Goal: Task Accomplishment & Management: Complete application form

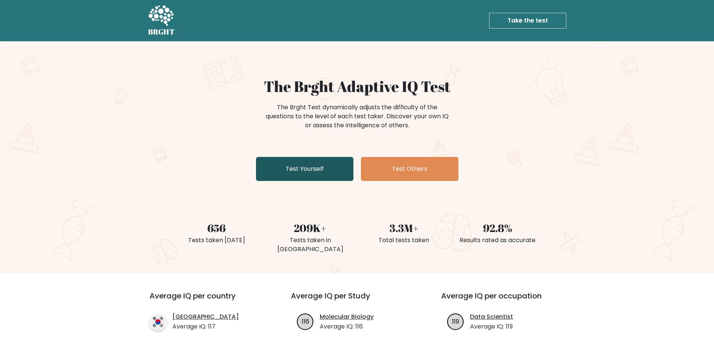
click at [284, 169] on link "Test Yourself" at bounding box center [304, 169] width 97 height 24
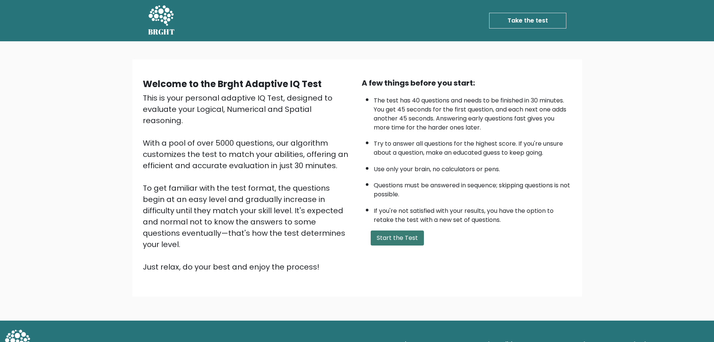
click at [391, 237] on button "Start the Test" at bounding box center [397, 237] width 53 height 15
click at [412, 241] on button "Start the Test" at bounding box center [397, 237] width 53 height 15
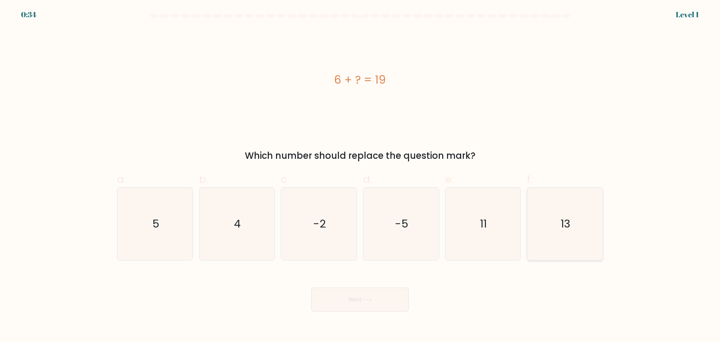
click at [554, 238] on icon "13" at bounding box center [565, 223] width 72 height 72
click at [360, 176] on input "f. 13" at bounding box center [360, 173] width 0 height 5
radio input "true"
click at [348, 301] on button "Next" at bounding box center [359, 299] width 97 height 24
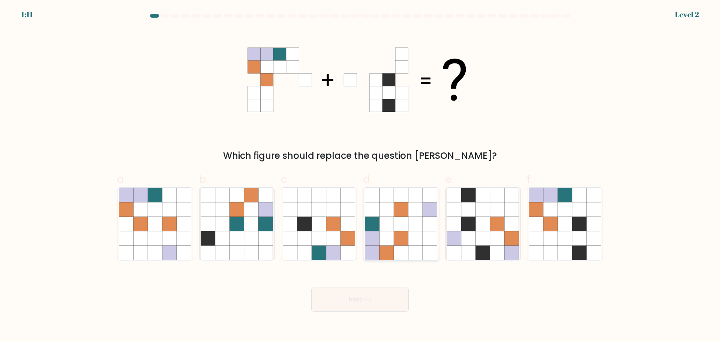
click at [390, 227] on icon at bounding box center [386, 223] width 14 height 14
click at [360, 176] on input "d." at bounding box center [360, 173] width 0 height 5
radio input "true"
click at [361, 299] on button "Next" at bounding box center [359, 299] width 97 height 24
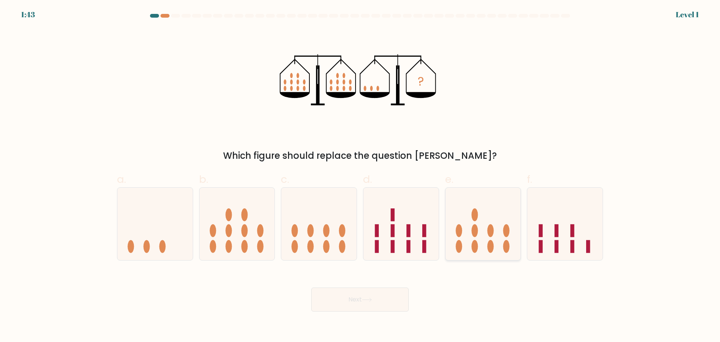
click at [488, 244] on ellipse at bounding box center [490, 246] width 6 height 13
click at [360, 176] on input "e." at bounding box center [360, 173] width 0 height 5
radio input "true"
click at [379, 290] on button "Next" at bounding box center [359, 299] width 97 height 24
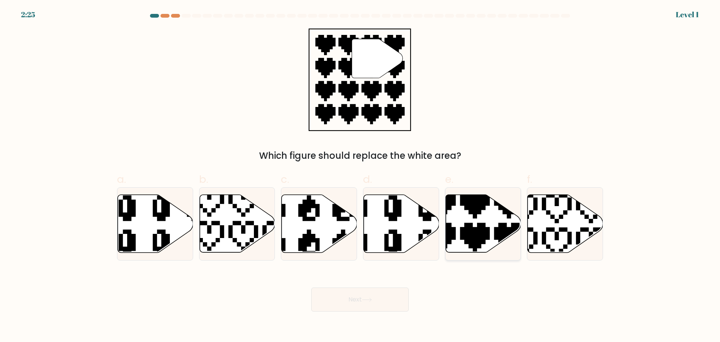
click at [486, 226] on icon at bounding box center [482, 223] width 75 height 58
click at [360, 176] on input "e." at bounding box center [360, 173] width 0 height 5
radio input "true"
click at [378, 293] on button "Next" at bounding box center [359, 299] width 97 height 24
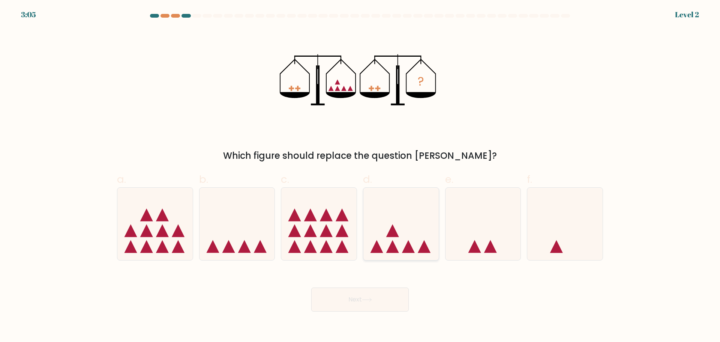
click at [412, 254] on icon at bounding box center [400, 223] width 75 height 62
click at [360, 176] on input "d." at bounding box center [360, 173] width 0 height 5
radio input "true"
click at [385, 290] on button "Next" at bounding box center [359, 299] width 97 height 24
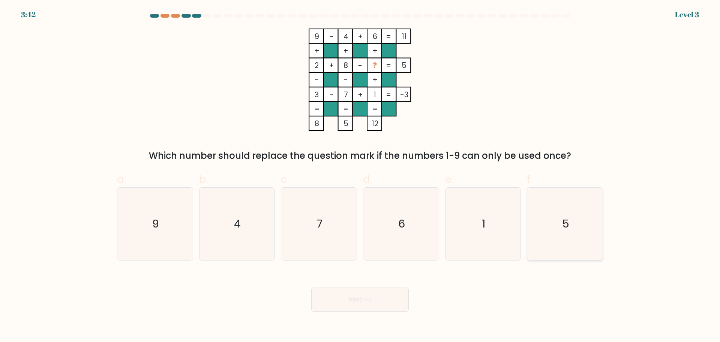
click at [564, 228] on text "5" at bounding box center [565, 223] width 7 height 15
click at [360, 176] on input "f. 5" at bounding box center [360, 173] width 0 height 5
radio input "true"
click at [355, 305] on button "Next" at bounding box center [359, 299] width 97 height 24
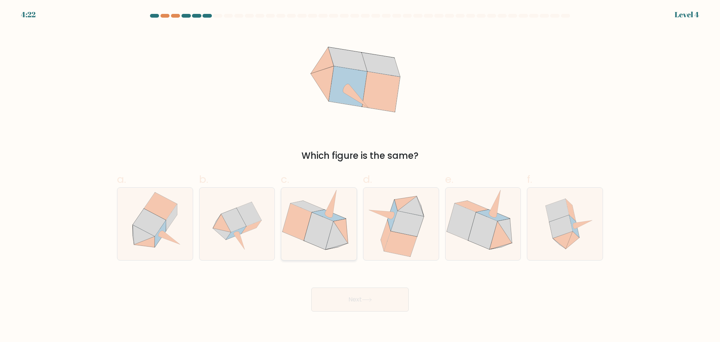
click at [324, 247] on icon at bounding box center [318, 230] width 29 height 37
click at [360, 176] on input "c." at bounding box center [360, 173] width 0 height 5
radio input "true"
drag, startPoint x: 557, startPoint y: 232, endPoint x: 553, endPoint y: 233, distance: 4.4
click at [557, 232] on icon at bounding box center [560, 226] width 23 height 23
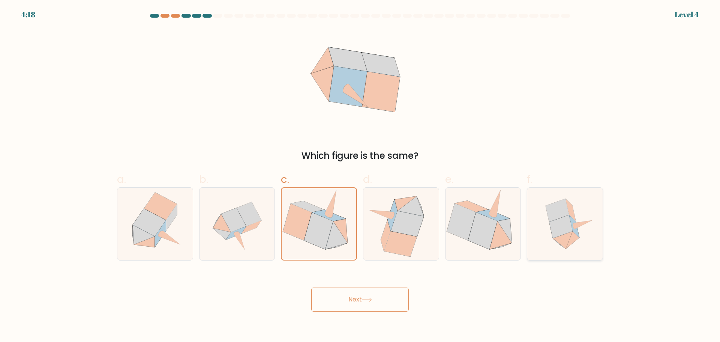
click at [360, 176] on input "f." at bounding box center [360, 173] width 0 height 5
radio input "true"
click at [361, 301] on button "Next" at bounding box center [359, 299] width 97 height 24
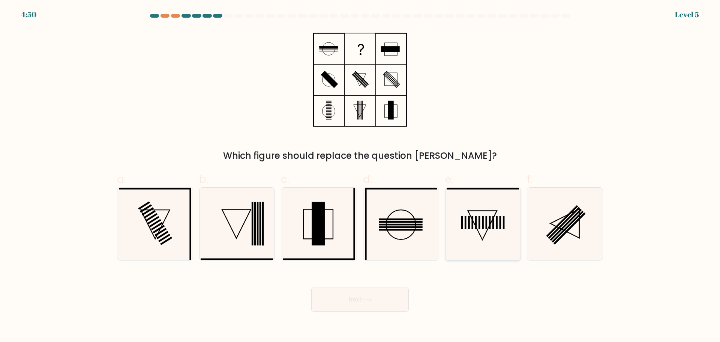
click at [475, 240] on icon at bounding box center [483, 223] width 72 height 72
click at [360, 176] on input "e." at bounding box center [360, 173] width 0 height 5
radio input "true"
click at [349, 293] on button "Next" at bounding box center [359, 299] width 97 height 24
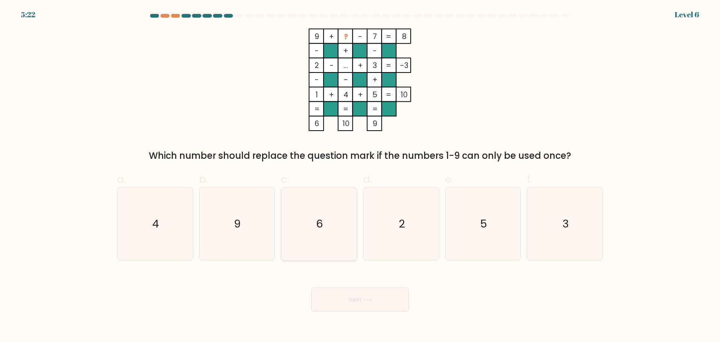
click at [305, 229] on icon "6" at bounding box center [319, 223] width 72 height 72
click at [360, 176] on input "c. 6" at bounding box center [360, 173] width 0 height 5
radio input "true"
click at [346, 313] on body "5:22 Level 6" at bounding box center [360, 171] width 720 height 342
click at [358, 298] on button "Next" at bounding box center [359, 299] width 97 height 24
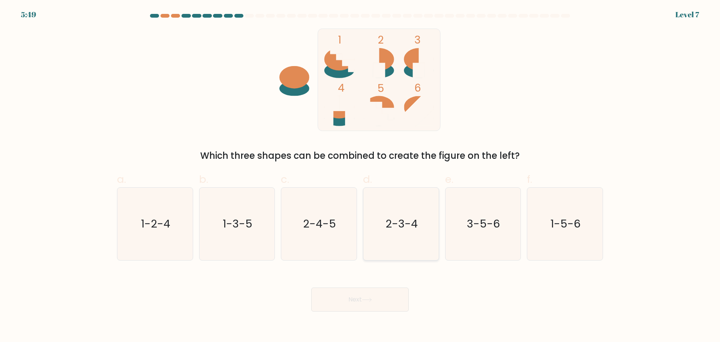
drag, startPoint x: 412, startPoint y: 240, endPoint x: 402, endPoint y: 247, distance: 12.6
click at [411, 240] on icon "2-3-4" at bounding box center [401, 223] width 72 height 72
click at [360, 176] on input "d. 2-3-4" at bounding box center [360, 173] width 0 height 5
radio input "true"
click at [358, 300] on button "Next" at bounding box center [359, 299] width 97 height 24
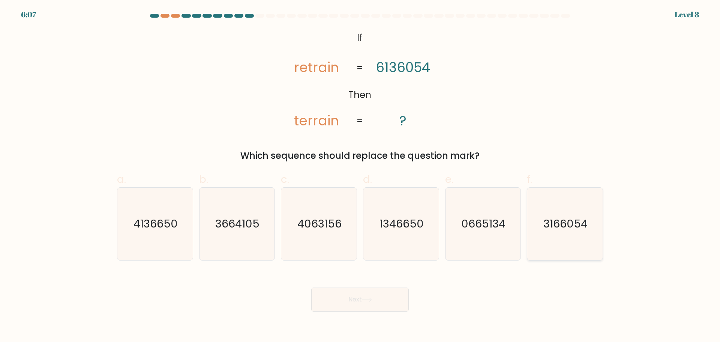
click at [572, 239] on icon "3166054" at bounding box center [565, 223] width 72 height 72
click at [360, 176] on input "f. 3166054" at bounding box center [360, 173] width 0 height 5
radio input "true"
click at [336, 292] on button "Next" at bounding box center [359, 299] width 97 height 24
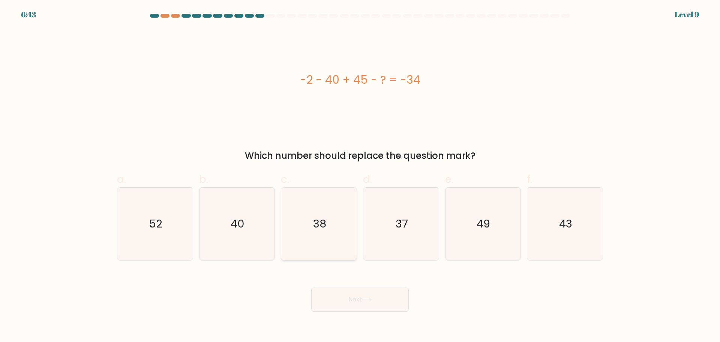
click at [339, 223] on icon "38" at bounding box center [319, 223] width 72 height 72
click at [360, 176] on input "c. 38" at bounding box center [360, 173] width 0 height 5
radio input "true"
click at [348, 298] on button "Next" at bounding box center [359, 299] width 97 height 24
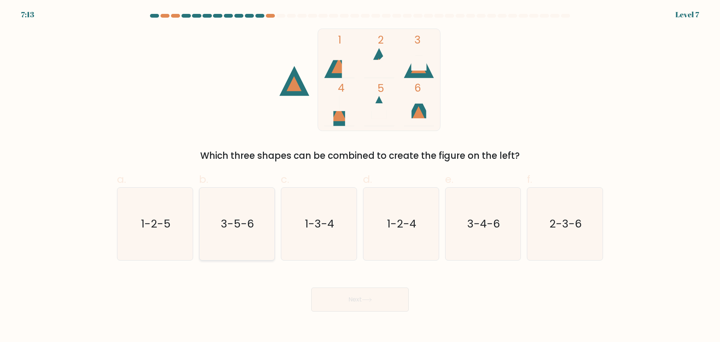
click at [238, 237] on icon "3-5-6" at bounding box center [237, 223] width 72 height 72
click at [360, 176] on input "b. 3-5-6" at bounding box center [360, 173] width 0 height 5
radio input "true"
click at [382, 301] on button "Next" at bounding box center [359, 299] width 97 height 24
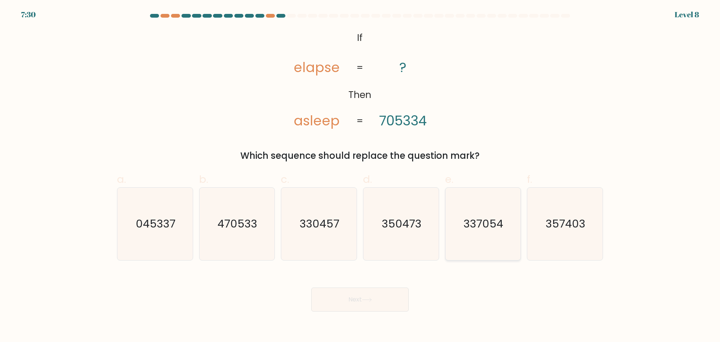
click at [486, 239] on icon "337054" at bounding box center [483, 223] width 72 height 72
click at [360, 176] on input "e. 337054" at bounding box center [360, 173] width 0 height 5
radio input "true"
click at [363, 288] on button "Next" at bounding box center [359, 299] width 97 height 24
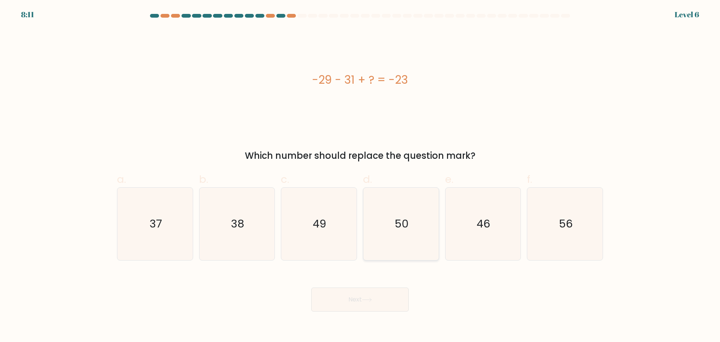
click at [399, 232] on icon "50" at bounding box center [401, 223] width 72 height 72
click at [360, 176] on input "d. 50" at bounding box center [360, 173] width 0 height 5
radio input "true"
click at [337, 232] on icon "49" at bounding box center [319, 223] width 72 height 72
click at [360, 176] on input "c. 49" at bounding box center [360, 173] width 0 height 5
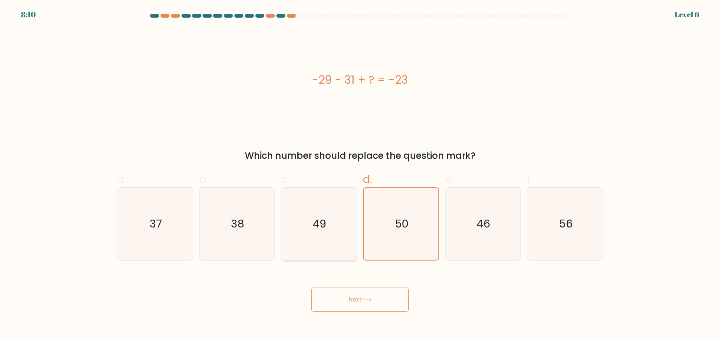
radio input "true"
click at [329, 296] on button "Next" at bounding box center [359, 299] width 97 height 24
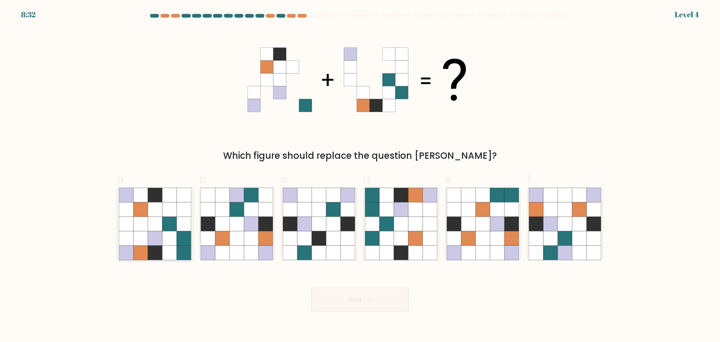
click at [130, 237] on icon at bounding box center [126, 238] width 14 height 14
click at [360, 176] on input "a." at bounding box center [360, 173] width 0 height 5
radio input "true"
click at [390, 313] on body "8:30 Level 4" at bounding box center [360, 171] width 720 height 342
click at [385, 302] on button "Next" at bounding box center [359, 299] width 97 height 24
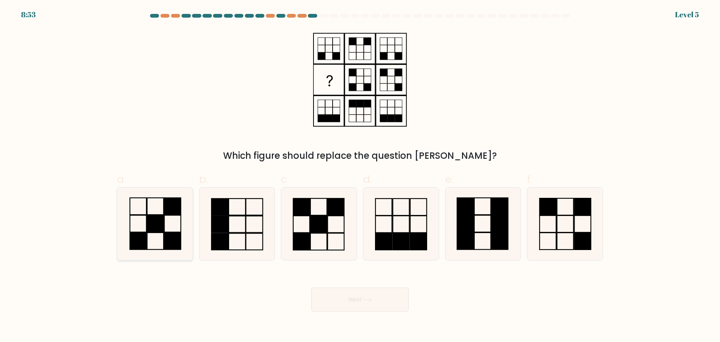
click at [186, 235] on icon at bounding box center [155, 223] width 72 height 72
click at [360, 176] on input "a." at bounding box center [360, 173] width 0 height 5
radio input "true"
click at [390, 303] on button "Next" at bounding box center [359, 299] width 97 height 24
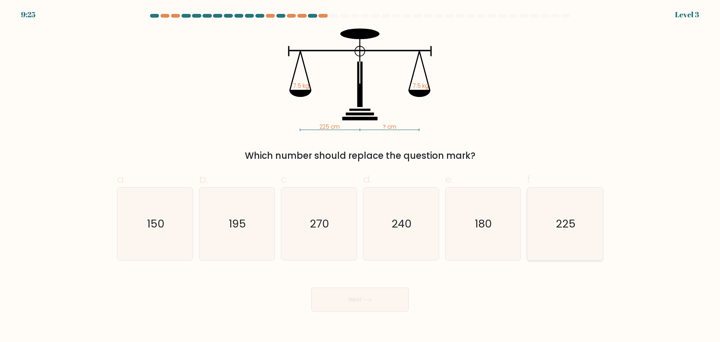
click at [545, 225] on icon "225" at bounding box center [565, 223] width 72 height 72
click at [360, 176] on input "f. 225" at bounding box center [360, 173] width 0 height 5
radio input "true"
drag, startPoint x: 290, startPoint y: 316, endPoint x: 296, endPoint y: 313, distance: 6.9
click at [292, 315] on body "9:25 Level 3" at bounding box center [360, 171] width 720 height 342
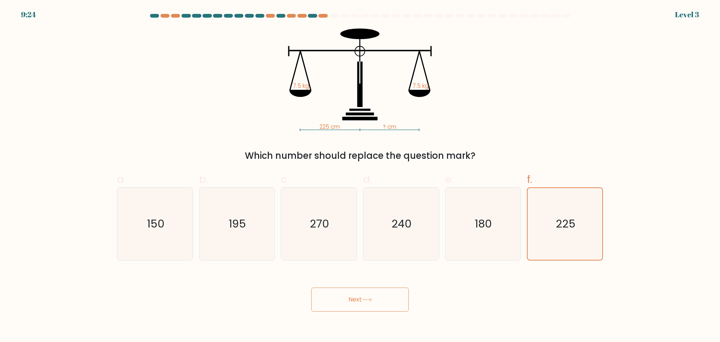
click at [357, 304] on button "Next" at bounding box center [359, 299] width 97 height 24
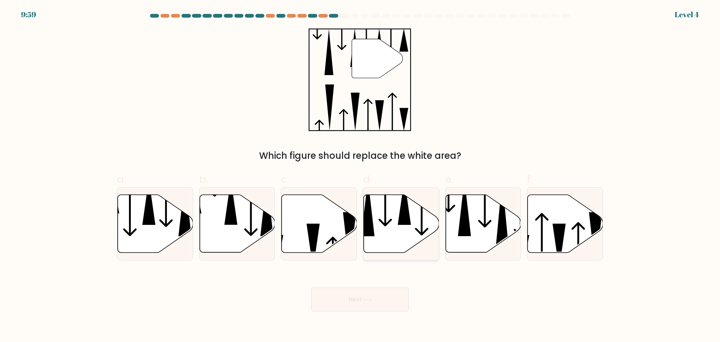
click at [398, 250] on icon at bounding box center [401, 223] width 75 height 58
click at [360, 176] on input "d." at bounding box center [360, 173] width 0 height 5
radio input "true"
click at [373, 306] on button "Next" at bounding box center [359, 299] width 97 height 24
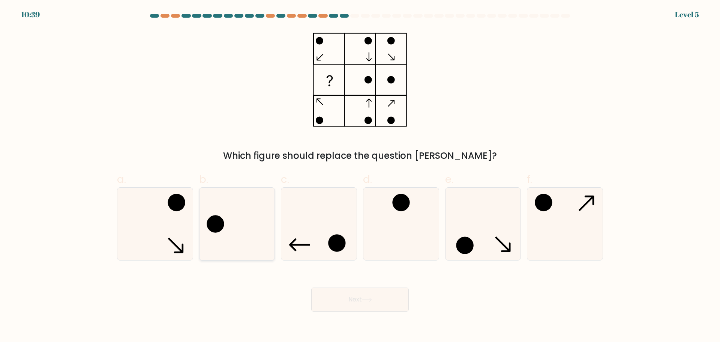
click at [250, 232] on icon at bounding box center [237, 223] width 72 height 72
click at [360, 176] on input "b." at bounding box center [360, 173] width 0 height 5
radio input "true"
click at [388, 306] on button "Next" at bounding box center [359, 299] width 97 height 24
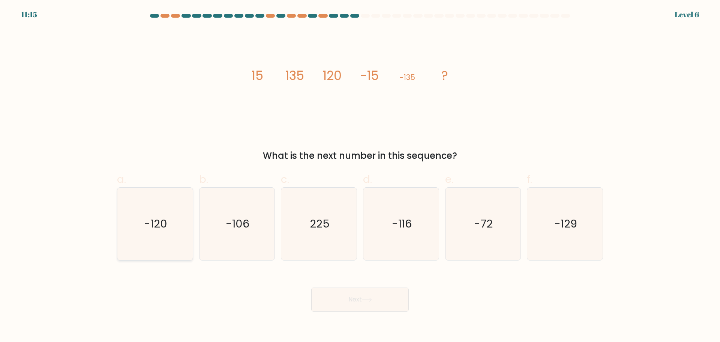
click at [147, 241] on icon "-120" at bounding box center [155, 223] width 72 height 72
click at [360, 176] on input "a. -120" at bounding box center [360, 173] width 0 height 5
radio input "true"
click at [386, 300] on button "Next" at bounding box center [359, 299] width 97 height 24
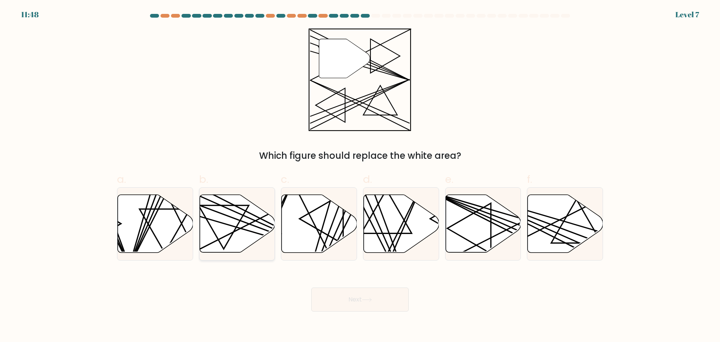
click at [232, 235] on icon at bounding box center [223, 227] width 51 height 44
click at [360, 176] on input "b." at bounding box center [360, 173] width 0 height 5
radio input "true"
click at [389, 300] on button "Next" at bounding box center [359, 299] width 97 height 24
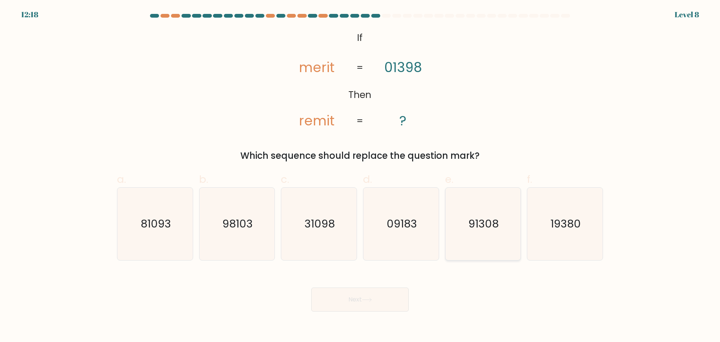
click at [478, 229] on text "91308" at bounding box center [483, 223] width 30 height 15
click at [360, 176] on input "e. 91308" at bounding box center [360, 173] width 0 height 5
radio input "true"
click at [364, 305] on button "Next" at bounding box center [359, 299] width 97 height 24
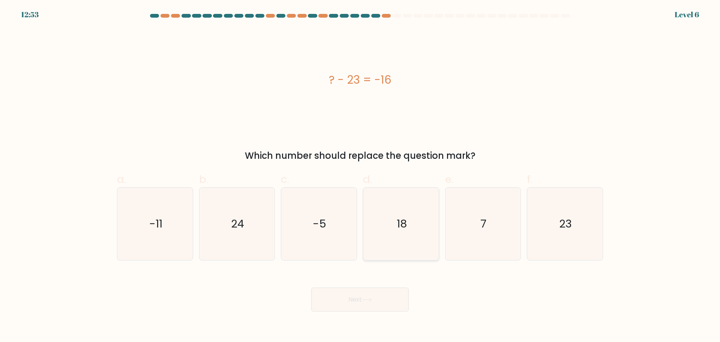
click at [388, 250] on icon "18" at bounding box center [401, 223] width 72 height 72
click at [360, 176] on input "d. 18" at bounding box center [360, 173] width 0 height 5
radio input "true"
click at [499, 237] on icon "7" at bounding box center [483, 223] width 72 height 72
click at [360, 176] on input "e. 7" at bounding box center [360, 173] width 0 height 5
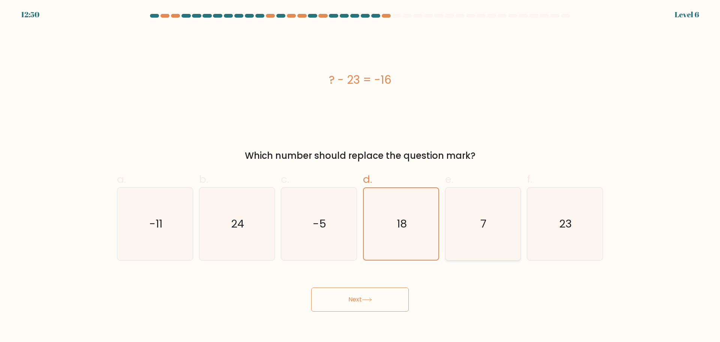
radio input "true"
click at [373, 292] on button "Next" at bounding box center [359, 299] width 97 height 24
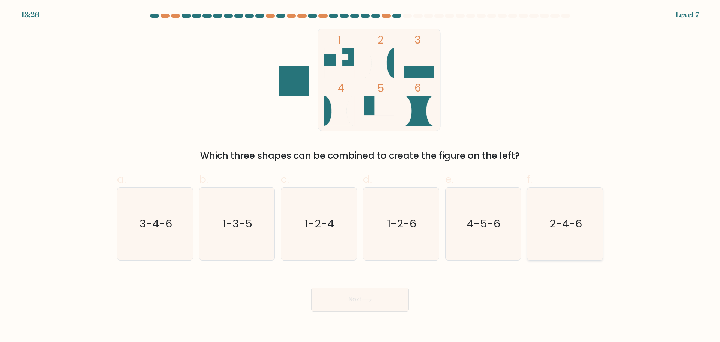
click at [533, 234] on icon "2-4-6" at bounding box center [565, 223] width 72 height 72
click at [360, 176] on input "f. 2-4-6" at bounding box center [360, 173] width 0 height 5
radio input "true"
click at [371, 296] on button "Next" at bounding box center [359, 299] width 97 height 24
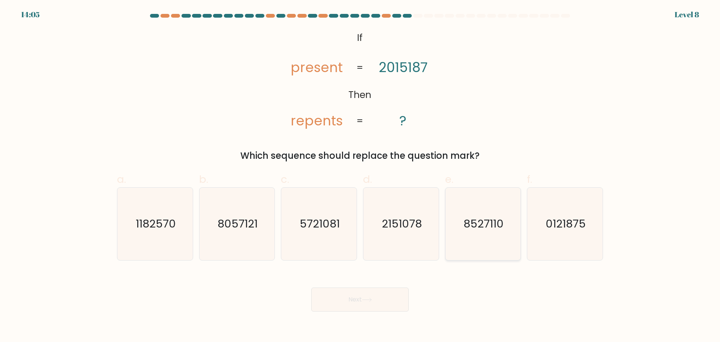
drag, startPoint x: 550, startPoint y: 238, endPoint x: 520, endPoint y: 251, distance: 33.1
click at [550, 237] on icon "0121875" at bounding box center [565, 223] width 72 height 72
click at [360, 176] on input "f. 0121875" at bounding box center [360, 173] width 0 height 5
radio input "true"
click at [366, 294] on button "Next" at bounding box center [359, 299] width 97 height 24
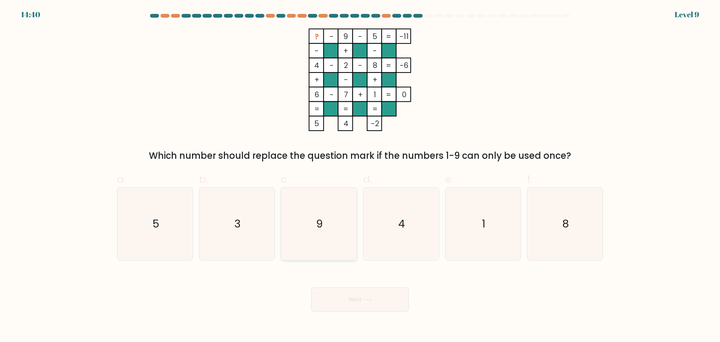
click at [324, 234] on icon "9" at bounding box center [319, 223] width 72 height 72
click at [360, 176] on input "c. 9" at bounding box center [360, 173] width 0 height 5
radio input "true"
click at [264, 223] on icon "3" at bounding box center [237, 223] width 72 height 72
click at [360, 176] on input "b. 3" at bounding box center [360, 173] width 0 height 5
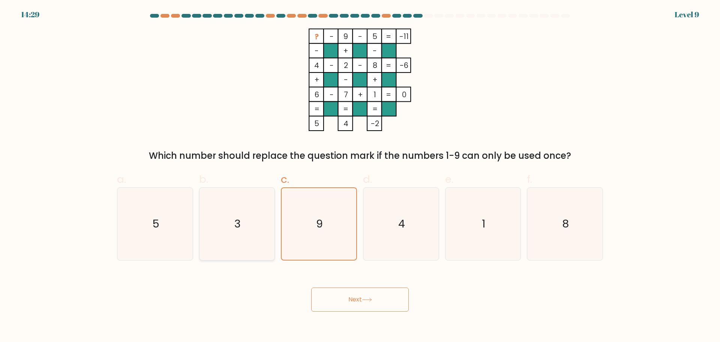
radio input "true"
click at [384, 320] on body "14:29 Level 9" at bounding box center [360, 171] width 720 height 342
click at [391, 303] on button "Next" at bounding box center [359, 299] width 97 height 24
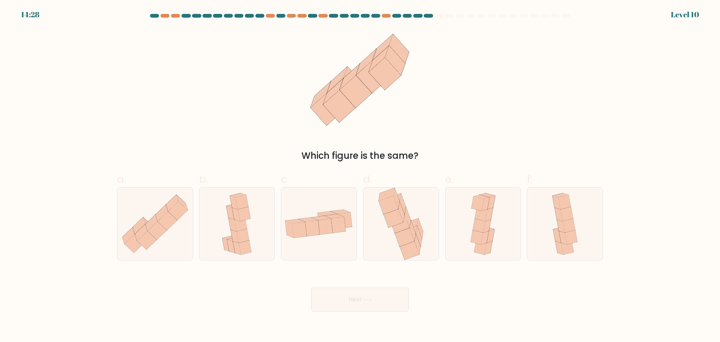
click at [393, 298] on button "Next" at bounding box center [359, 299] width 97 height 24
click at [481, 240] on icon at bounding box center [477, 237] width 12 height 14
click at [360, 176] on input "e." at bounding box center [360, 173] width 0 height 5
radio input "true"
drag, startPoint x: 353, startPoint y: 300, endPoint x: 353, endPoint y: 305, distance: 4.9
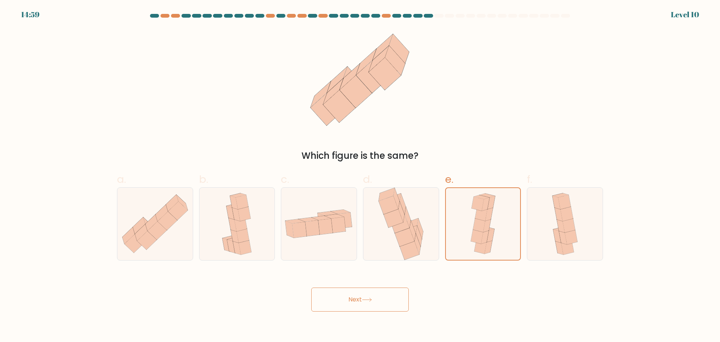
click at [353, 302] on button "Next" at bounding box center [359, 299] width 97 height 24
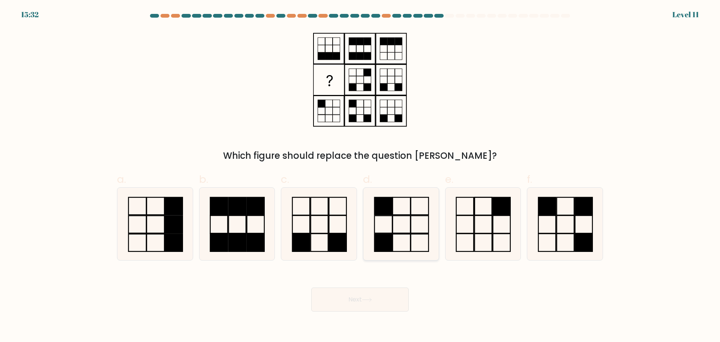
click at [412, 220] on icon at bounding box center [401, 223] width 72 height 72
click at [360, 176] on input "d." at bounding box center [360, 173] width 0 height 5
radio input "true"
drag, startPoint x: 365, startPoint y: 309, endPoint x: 366, endPoint y: 305, distance: 4.0
click at [366, 306] on button "Next" at bounding box center [359, 299] width 97 height 24
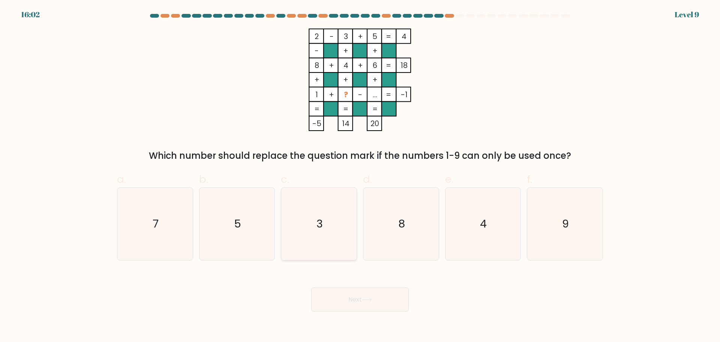
click at [306, 233] on icon "3" at bounding box center [319, 223] width 72 height 72
click at [360, 176] on input "c. 3" at bounding box center [360, 173] width 0 height 5
radio input "true"
click at [383, 303] on button "Next" at bounding box center [359, 299] width 97 height 24
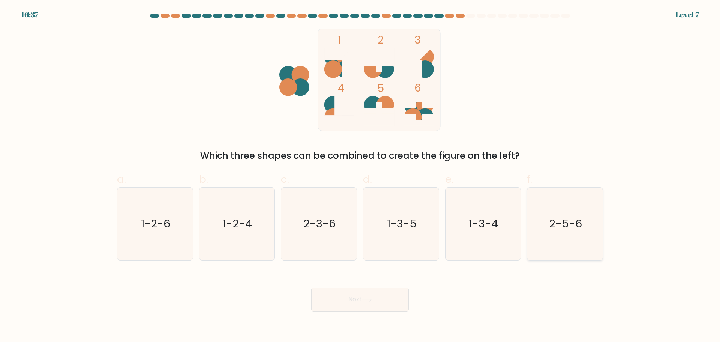
drag, startPoint x: 590, startPoint y: 239, endPoint x: 588, endPoint y: 235, distance: 4.9
click at [588, 235] on icon "2-5-6" at bounding box center [565, 223] width 72 height 72
click at [360, 176] on input "f. 2-5-6" at bounding box center [360, 173] width 0 height 5
radio input "true"
click at [328, 298] on button "Next" at bounding box center [359, 299] width 97 height 24
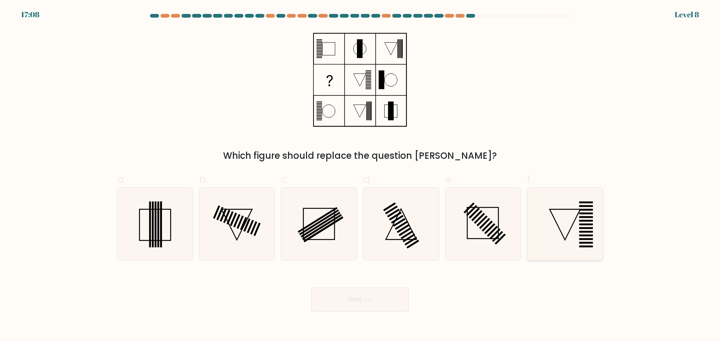
drag, startPoint x: 568, startPoint y: 241, endPoint x: 568, endPoint y: 236, distance: 4.5
click at [569, 240] on icon at bounding box center [565, 223] width 72 height 72
click at [360, 176] on input "f." at bounding box center [360, 173] width 0 height 5
radio input "true"
drag, startPoint x: 403, startPoint y: 240, endPoint x: 401, endPoint y: 231, distance: 9.6
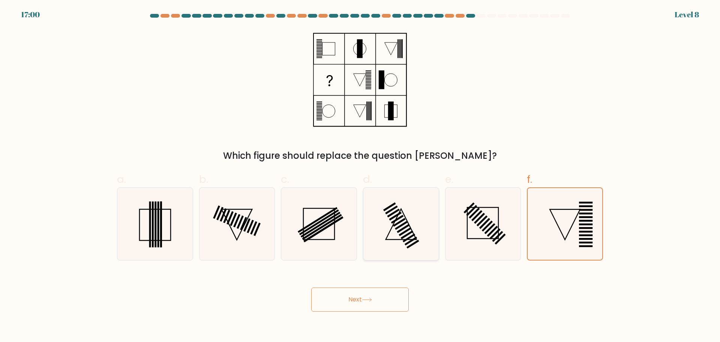
click at [403, 235] on icon at bounding box center [401, 223] width 72 height 72
click at [360, 176] on input "d." at bounding box center [360, 173] width 0 height 5
radio input "true"
click at [405, 244] on icon at bounding box center [401, 224] width 72 height 72
click at [360, 176] on input "d." at bounding box center [360, 173] width 0 height 5
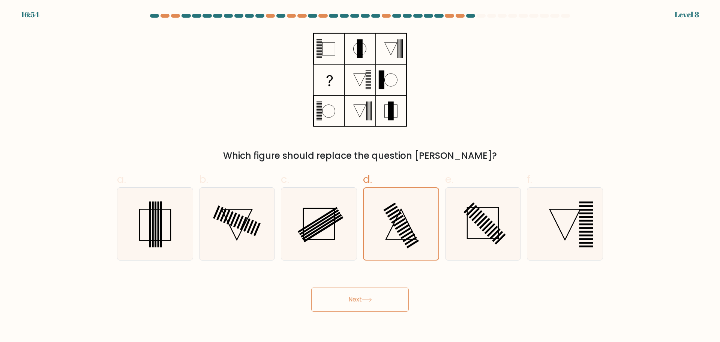
drag, startPoint x: 369, startPoint y: 288, endPoint x: 369, endPoint y: 295, distance: 6.7
click at [369, 293] on button "Next" at bounding box center [359, 299] width 97 height 24
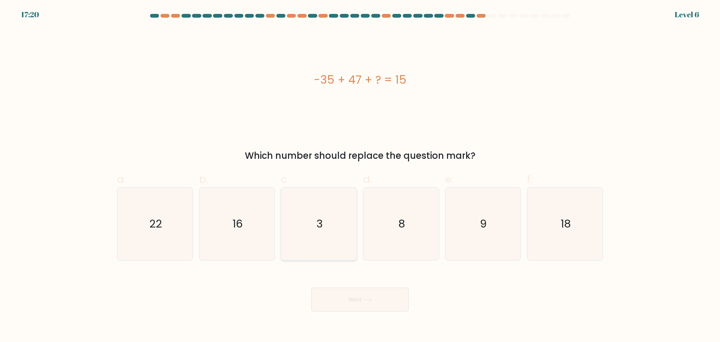
drag, startPoint x: 292, startPoint y: 237, endPoint x: 296, endPoint y: 234, distance: 4.8
click at [295, 229] on icon "3" at bounding box center [319, 223] width 72 height 72
click at [360, 176] on input "c. 3" at bounding box center [360, 173] width 0 height 5
radio input "true"
click at [356, 298] on button "Next" at bounding box center [359, 299] width 97 height 24
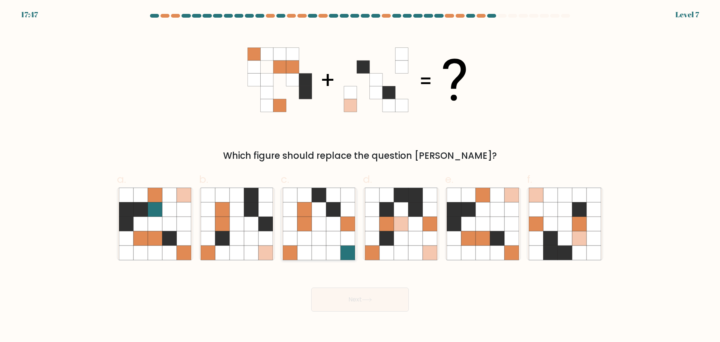
drag, startPoint x: 329, startPoint y: 237, endPoint x: 325, endPoint y: 243, distance: 6.2
click at [329, 235] on icon at bounding box center [333, 238] width 14 height 14
click at [360, 176] on input "c." at bounding box center [360, 173] width 0 height 5
radio input "true"
click at [402, 294] on button "Next" at bounding box center [359, 299] width 97 height 24
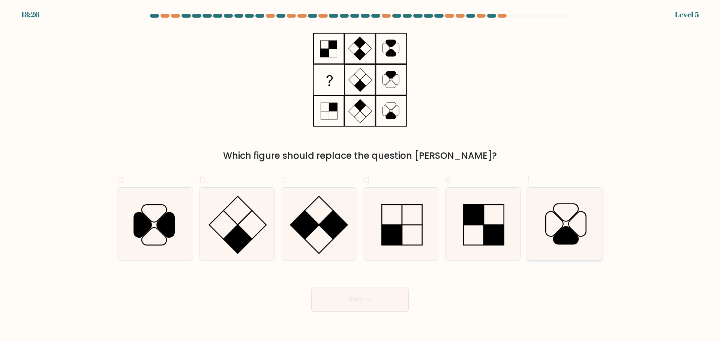
drag, startPoint x: 576, startPoint y: 247, endPoint x: 575, endPoint y: 240, distance: 7.6
click at [575, 241] on icon at bounding box center [565, 223] width 72 height 72
click at [360, 176] on input "f." at bounding box center [360, 173] width 0 height 5
radio input "true"
click at [360, 293] on button "Next" at bounding box center [359, 299] width 97 height 24
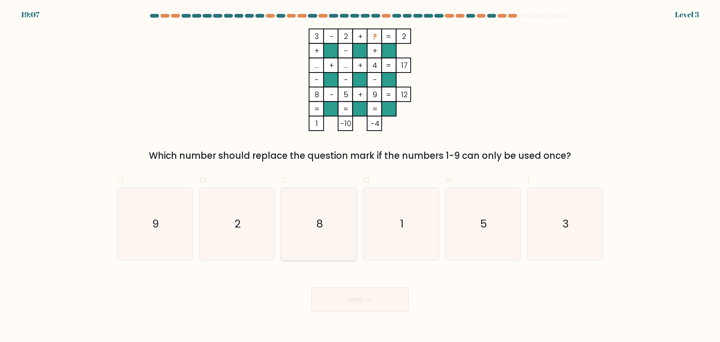
click at [336, 227] on icon "8" at bounding box center [319, 223] width 72 height 72
click at [360, 176] on input "c. 8" at bounding box center [360, 173] width 0 height 5
radio input "true"
click at [351, 300] on button "Next" at bounding box center [359, 299] width 97 height 24
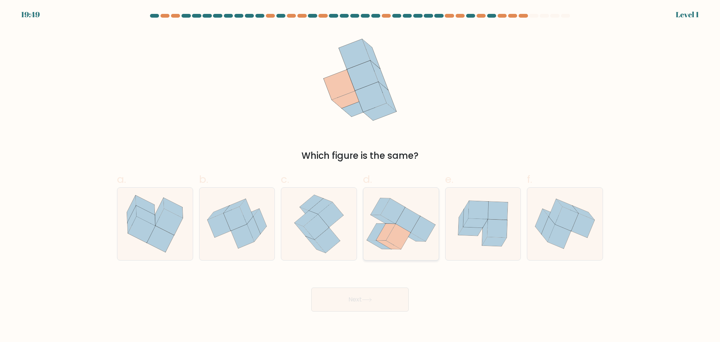
click at [397, 241] on icon at bounding box center [398, 236] width 24 height 25
click at [360, 176] on input "d." at bounding box center [360, 173] width 0 height 5
radio input "true"
click at [367, 295] on button "Next" at bounding box center [359, 299] width 97 height 24
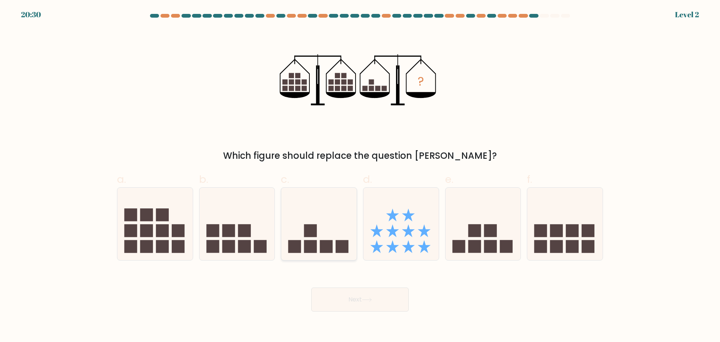
click at [318, 249] on icon at bounding box center [318, 223] width 75 height 62
click at [360, 176] on input "c." at bounding box center [360, 173] width 0 height 5
radio input "true"
click at [349, 290] on button "Next" at bounding box center [359, 299] width 97 height 24
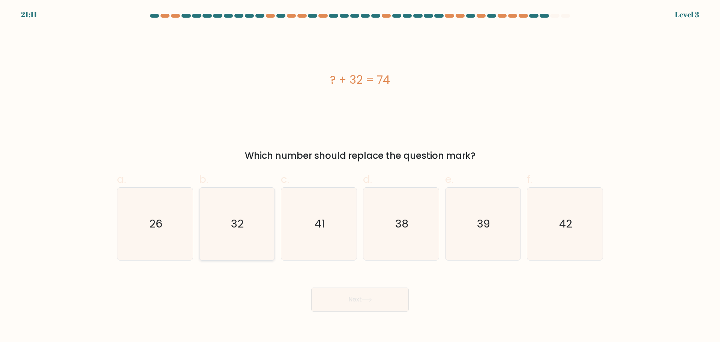
drag, startPoint x: 229, startPoint y: 233, endPoint x: 233, endPoint y: 232, distance: 4.4
click at [231, 226] on icon "32" at bounding box center [237, 223] width 72 height 72
click at [360, 176] on input "b. 32" at bounding box center [360, 173] width 0 height 5
radio input "true"
click at [392, 234] on icon "38" at bounding box center [401, 223] width 72 height 72
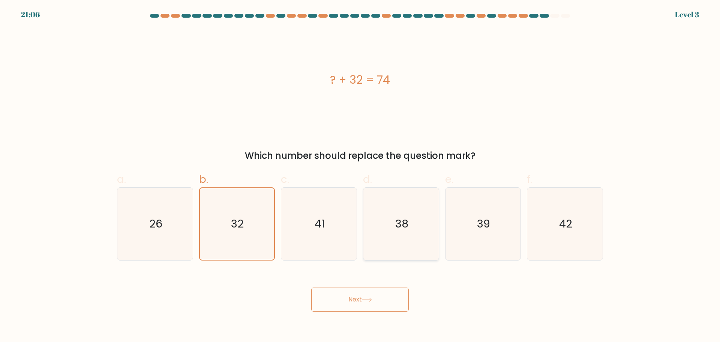
click at [360, 176] on input "d. 38" at bounding box center [360, 173] width 0 height 5
radio input "true"
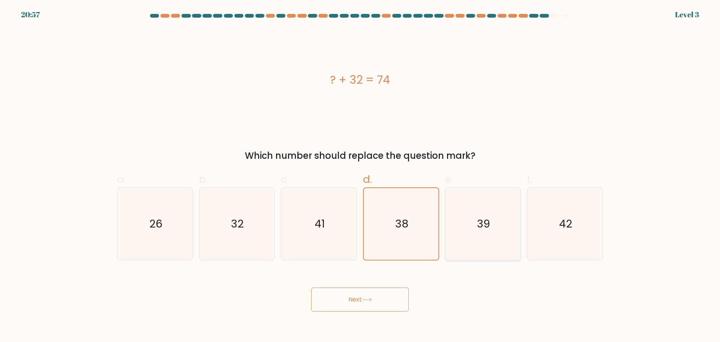
click at [478, 220] on text "39" at bounding box center [483, 223] width 13 height 15
click at [360, 176] on input "e. 39" at bounding box center [360, 173] width 0 height 5
radio input "true"
click at [581, 238] on icon "42" at bounding box center [565, 223] width 72 height 72
click at [360, 176] on input "f. 42" at bounding box center [360, 173] width 0 height 5
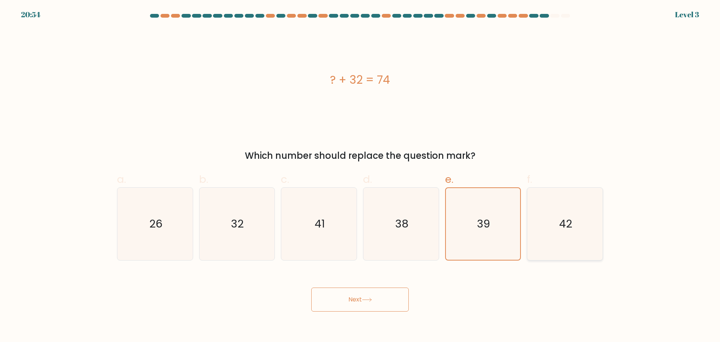
radio input "true"
click at [355, 303] on button "Next" at bounding box center [359, 299] width 97 height 24
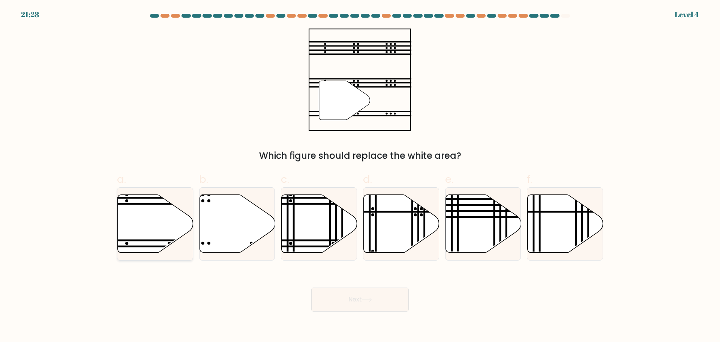
click at [159, 231] on icon at bounding box center [155, 223] width 75 height 58
click at [360, 176] on input "a." at bounding box center [360, 173] width 0 height 5
radio input "true"
click at [370, 300] on icon at bounding box center [367, 299] width 10 height 4
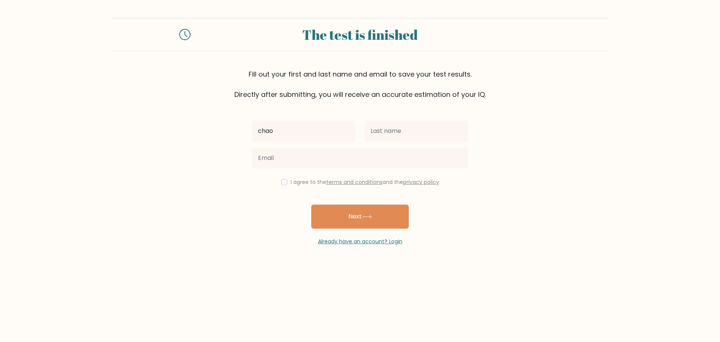
type input "chao"
type input "jover"
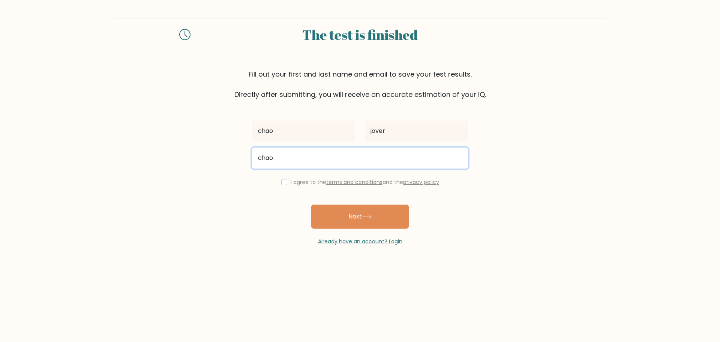
type input "chaojover0310@gmail.com"
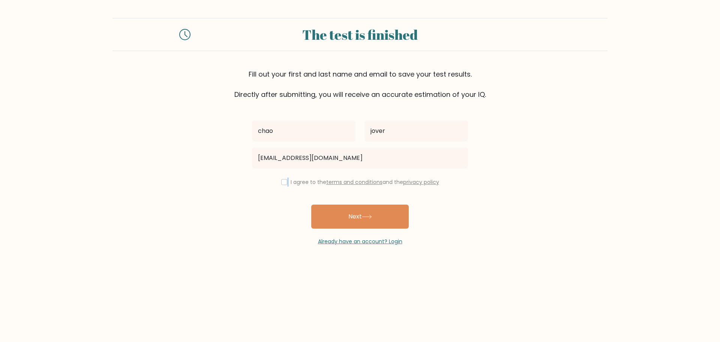
click at [286, 183] on div "I agree to the terms and conditions and the privacy policy" at bounding box center [359, 181] width 225 height 9
click at [283, 181] on input "checkbox" at bounding box center [284, 182] width 6 height 6
checkbox input "true"
click at [335, 214] on button "Next" at bounding box center [359, 216] width 97 height 24
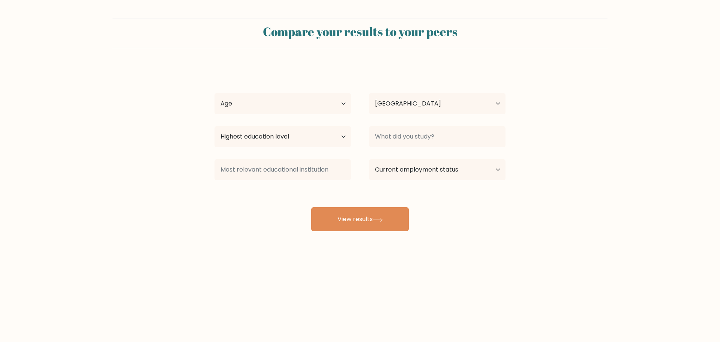
select select "PH"
click at [419, 141] on input at bounding box center [437, 136] width 136 height 21
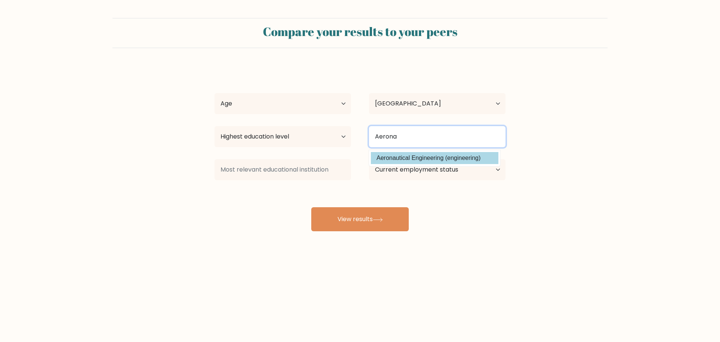
type input "Aerona"
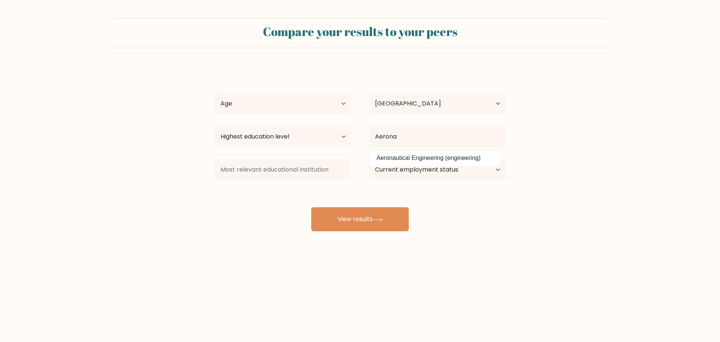
click at [405, 158] on div "[PERSON_NAME] Age Under [DEMOGRAPHIC_DATA] [DEMOGRAPHIC_DATA] [DEMOGRAPHIC_DATA…" at bounding box center [360, 148] width 300 height 165
click at [429, 171] on select "Current employment status Employed Student Retired Other / prefer not to answer" at bounding box center [437, 169] width 136 height 21
select select "employed"
click at [369, 159] on select "Current employment status Employed Student Retired Other / prefer not to answer" at bounding box center [437, 169] width 136 height 21
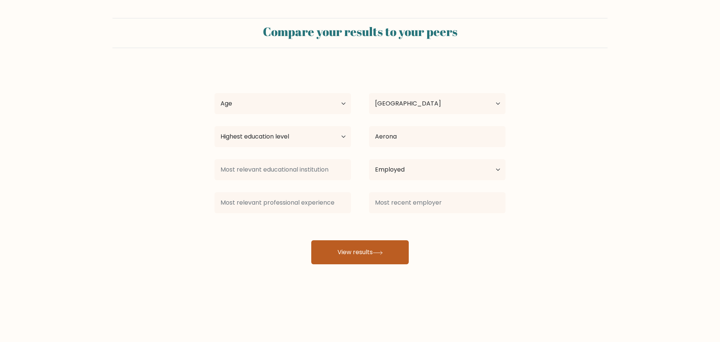
click at [377, 259] on button "View results" at bounding box center [359, 252] width 97 height 24
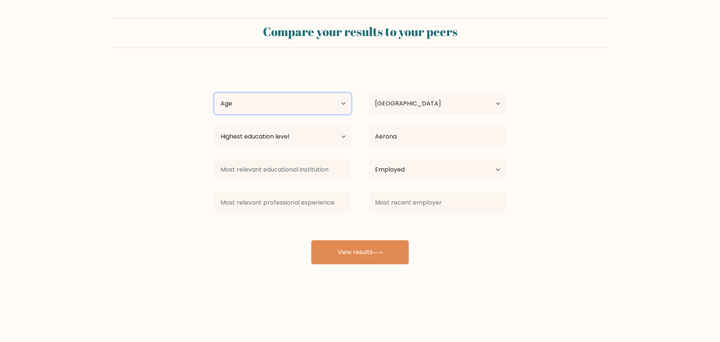
click at [274, 95] on select "Age Under [DEMOGRAPHIC_DATA] [DEMOGRAPHIC_DATA] [DEMOGRAPHIC_DATA] [DEMOGRAPHIC…" at bounding box center [282, 103] width 136 height 21
select select "25_34"
click at [214, 93] on select "Age Under [DEMOGRAPHIC_DATA] [DEMOGRAPHIC_DATA] [DEMOGRAPHIC_DATA] [DEMOGRAPHIC…" at bounding box center [282, 103] width 136 height 21
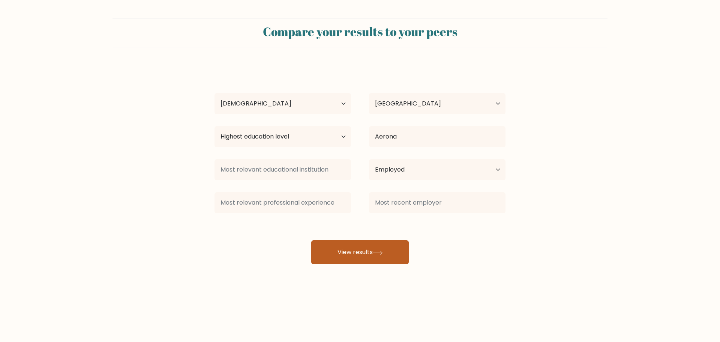
click at [363, 251] on button "View results" at bounding box center [359, 252] width 97 height 24
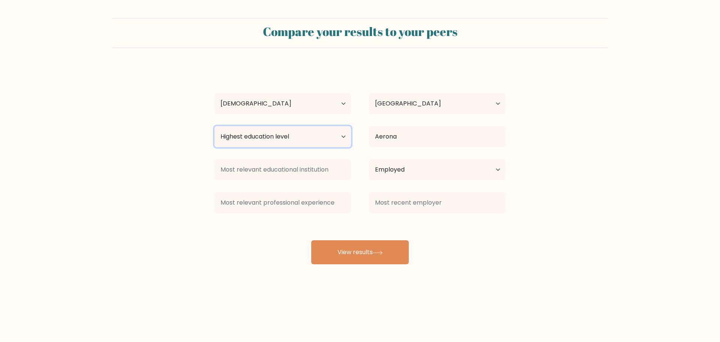
click at [292, 129] on select "Highest education level No schooling Primary Lower Secondary Upper Secondary Oc…" at bounding box center [282, 136] width 136 height 21
select select "bachelors_degree"
click at [214, 126] on select "Highest education level No schooling Primary Lower Secondary Upper Secondary Oc…" at bounding box center [282, 136] width 136 height 21
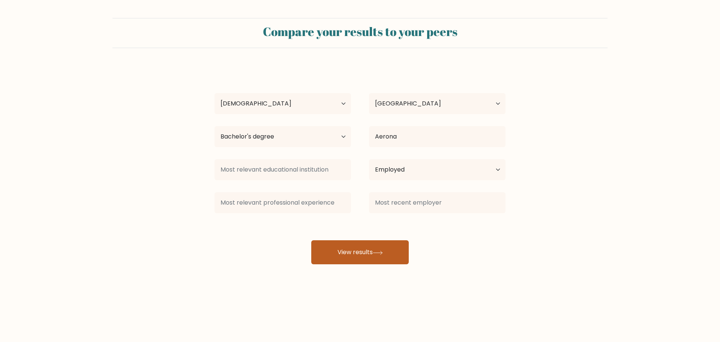
click at [347, 244] on button "View results" at bounding box center [359, 252] width 97 height 24
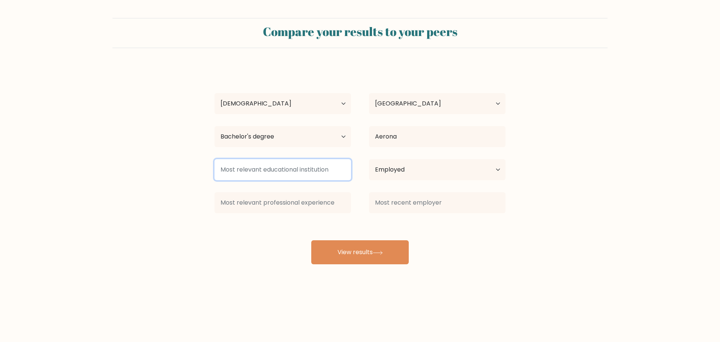
click at [289, 169] on input at bounding box center [282, 169] width 136 height 21
type input "e"
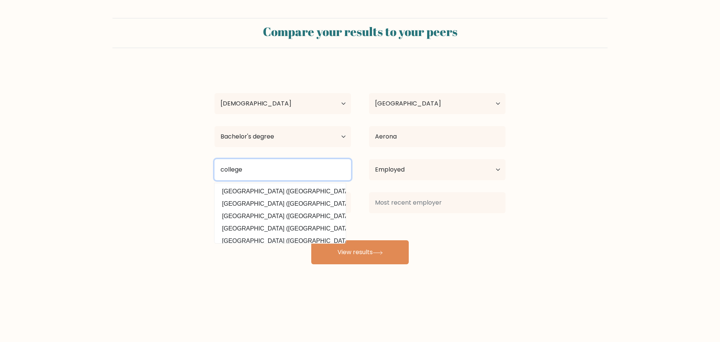
scroll to position [67, 0]
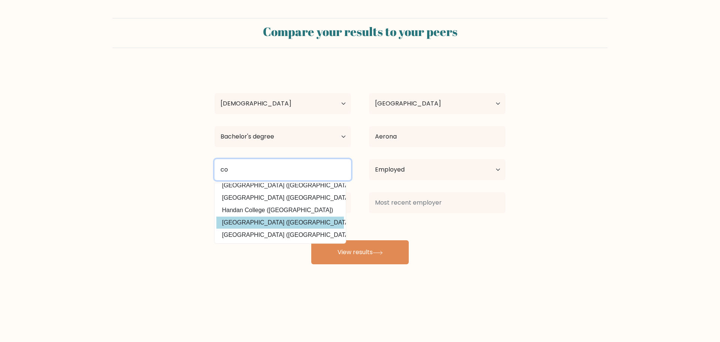
type input "c"
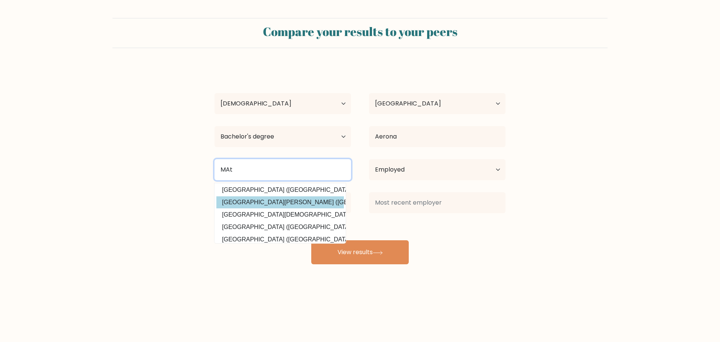
scroll to position [0, 0]
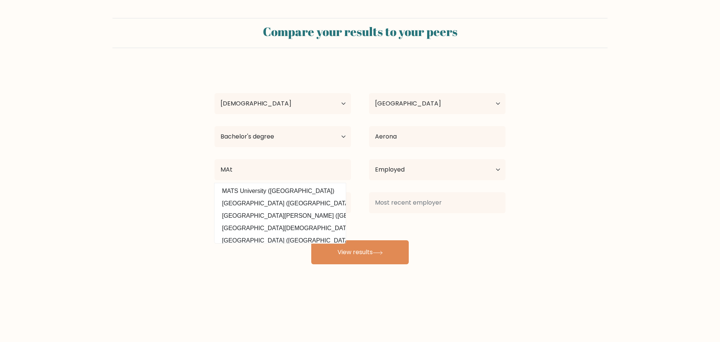
click at [281, 184] on div "[PERSON_NAME] Age Under [DEMOGRAPHIC_DATA] [DEMOGRAPHIC_DATA] [DEMOGRAPHIC_DATA…" at bounding box center [360, 165] width 300 height 198
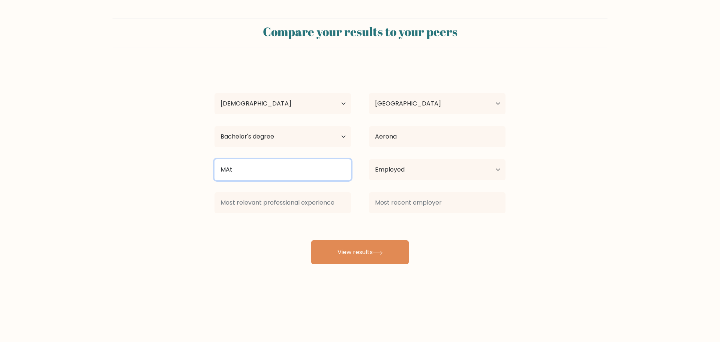
click at [276, 171] on input "MAt" at bounding box center [282, 169] width 136 height 21
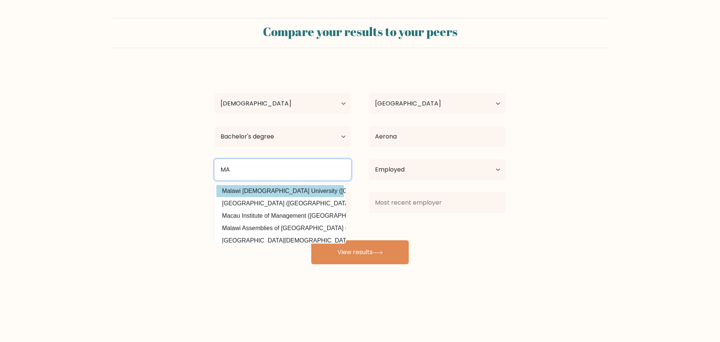
type input "MAt"
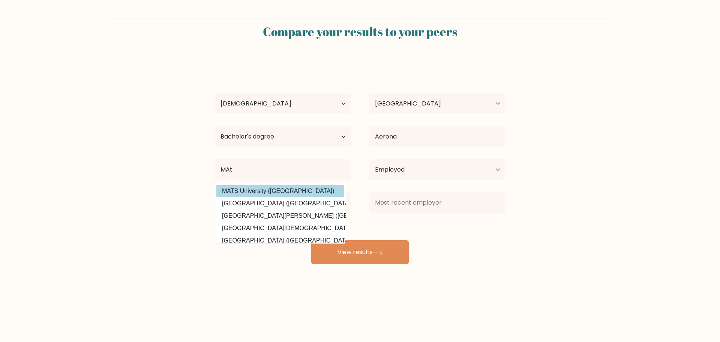
click at [280, 189] on div "[PERSON_NAME] Age Under [DEMOGRAPHIC_DATA] [DEMOGRAPHIC_DATA] [DEMOGRAPHIC_DATA…" at bounding box center [360, 165] width 300 height 198
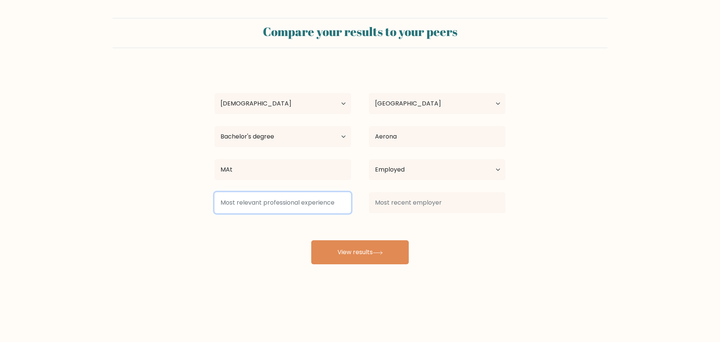
click at [254, 208] on input at bounding box center [282, 202] width 136 height 21
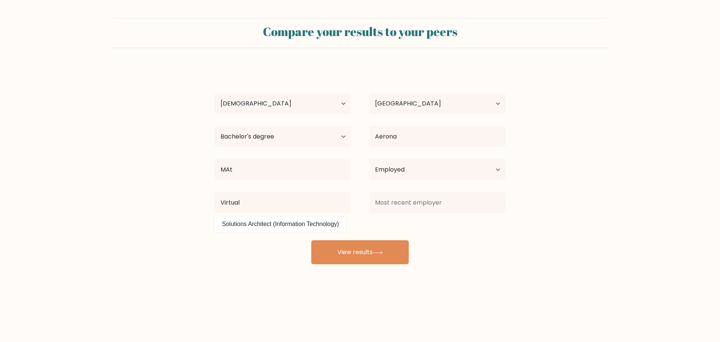
click at [283, 219] on option "Solutions Architect (Information Technology)" at bounding box center [279, 224] width 127 height 12
type input "Solutions Architect"
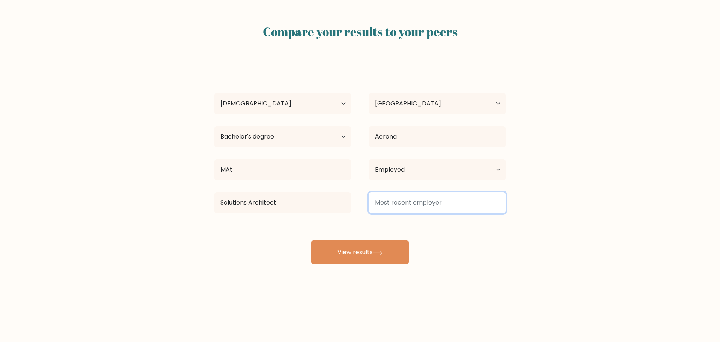
click at [437, 199] on input at bounding box center [437, 202] width 136 height 21
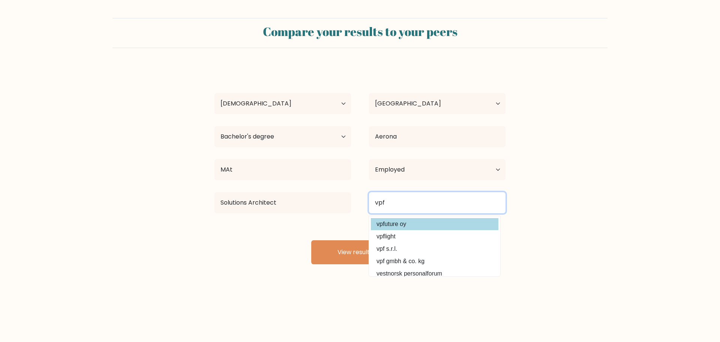
type input "vpf"
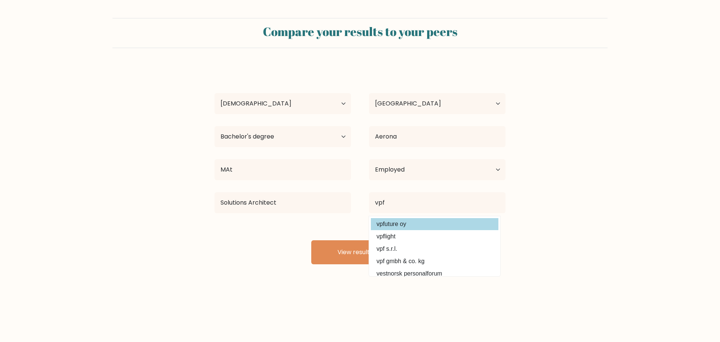
click at [401, 228] on div "[PERSON_NAME] Age Under [DEMOGRAPHIC_DATA] [DEMOGRAPHIC_DATA] [DEMOGRAPHIC_DATA…" at bounding box center [360, 165] width 300 height 198
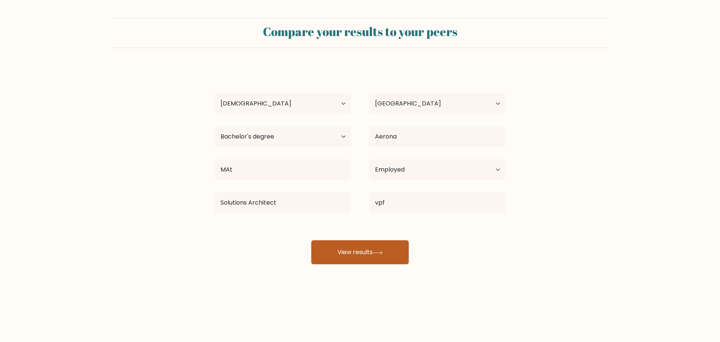
click at [354, 246] on button "View results" at bounding box center [359, 252] width 97 height 24
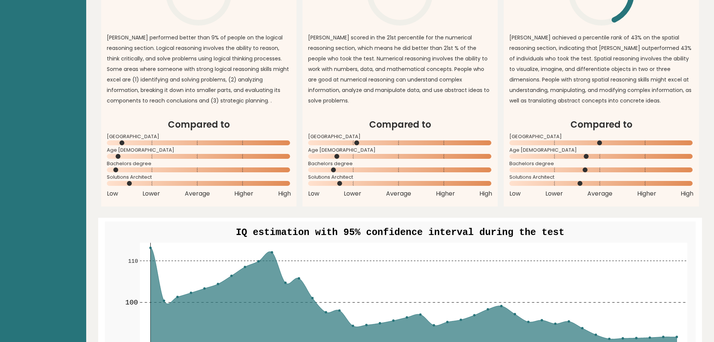
scroll to position [637, 0]
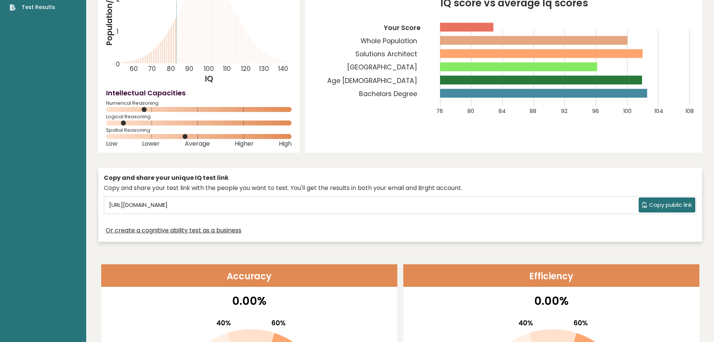
scroll to position [0, 0]
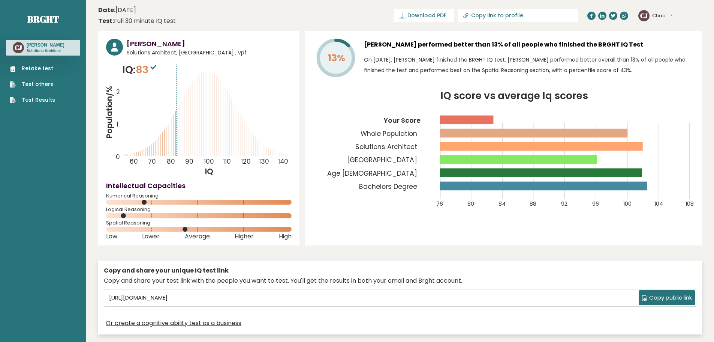
click at [27, 100] on link "Test Results" at bounding box center [32, 100] width 45 height 8
